Goal: Transaction & Acquisition: Purchase product/service

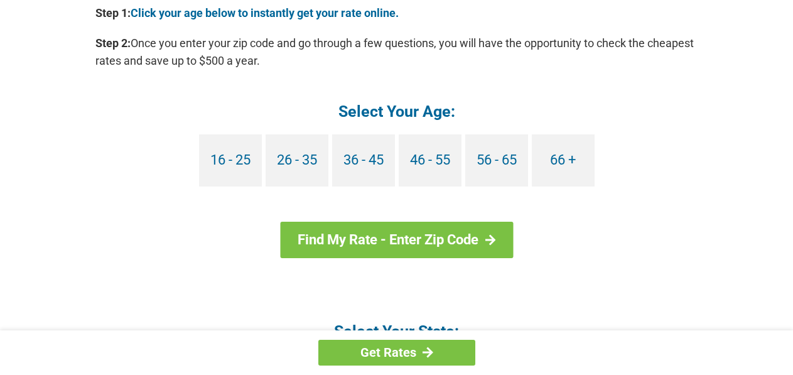
scroll to position [1198, 0]
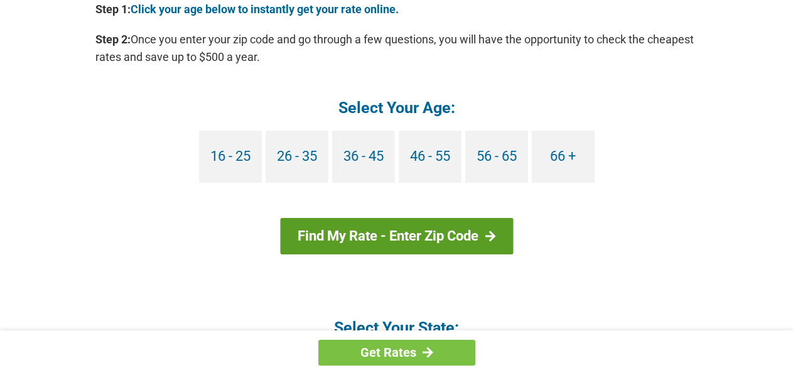
click at [490, 235] on div at bounding box center [490, 235] width 11 height 11
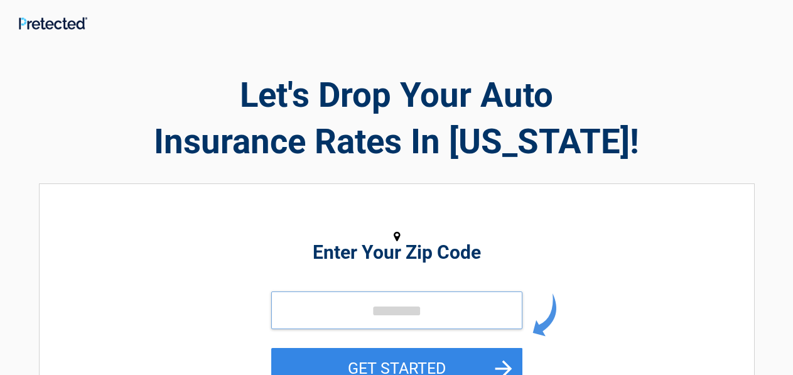
click at [316, 309] on input "tel" at bounding box center [396, 310] width 251 height 38
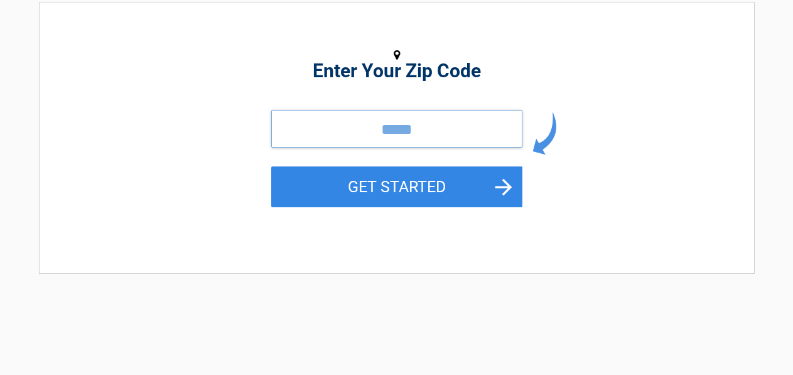
scroll to position [187, 0]
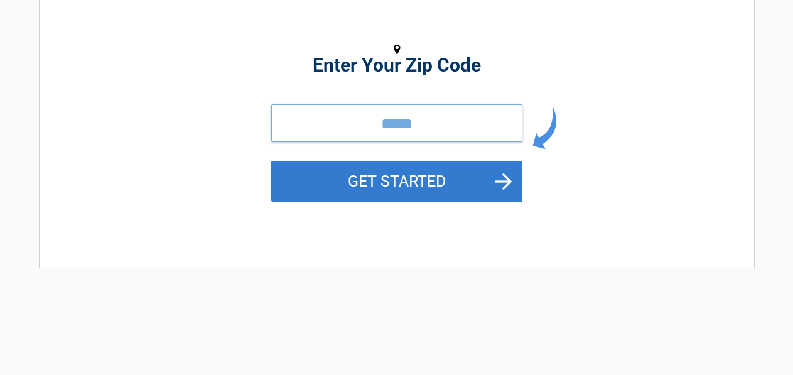
type input "*****"
click at [431, 185] on button "GET STARTED" at bounding box center [396, 181] width 251 height 41
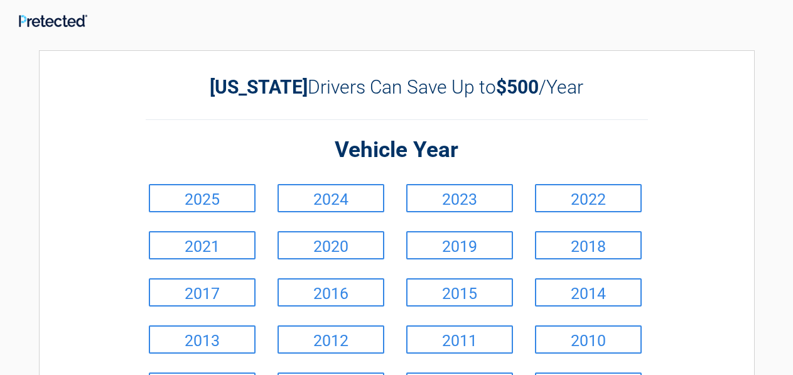
scroll to position [0, 0]
